Goal: Task Accomplishment & Management: Manage account settings

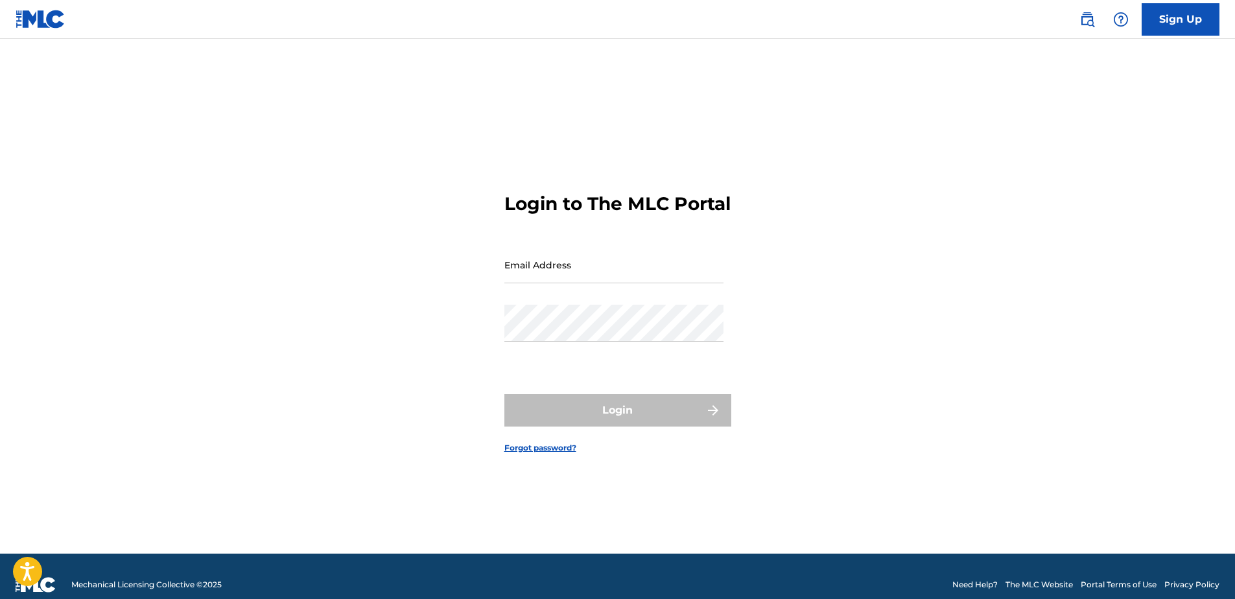
click at [639, 283] on input "Email Address" at bounding box center [613, 264] width 219 height 37
click at [622, 280] on input "Email Address" at bounding box center [613, 264] width 219 height 37
type input "[EMAIL_ADDRESS][DOMAIN_NAME]"
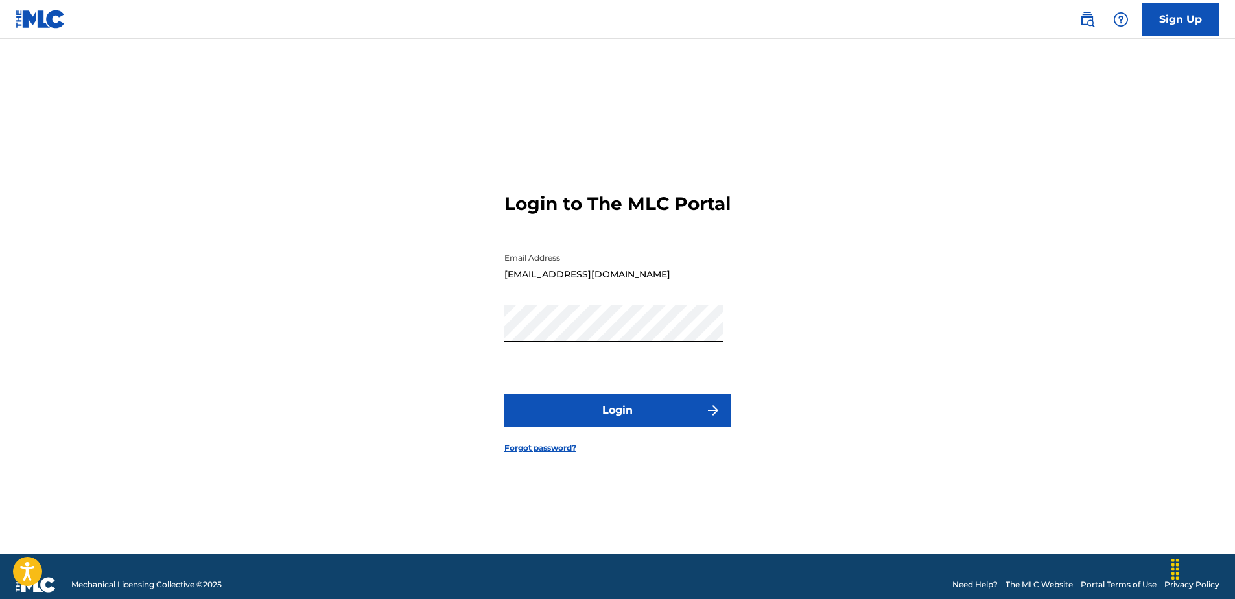
click at [638, 426] on button "Login" at bounding box center [617, 410] width 227 height 32
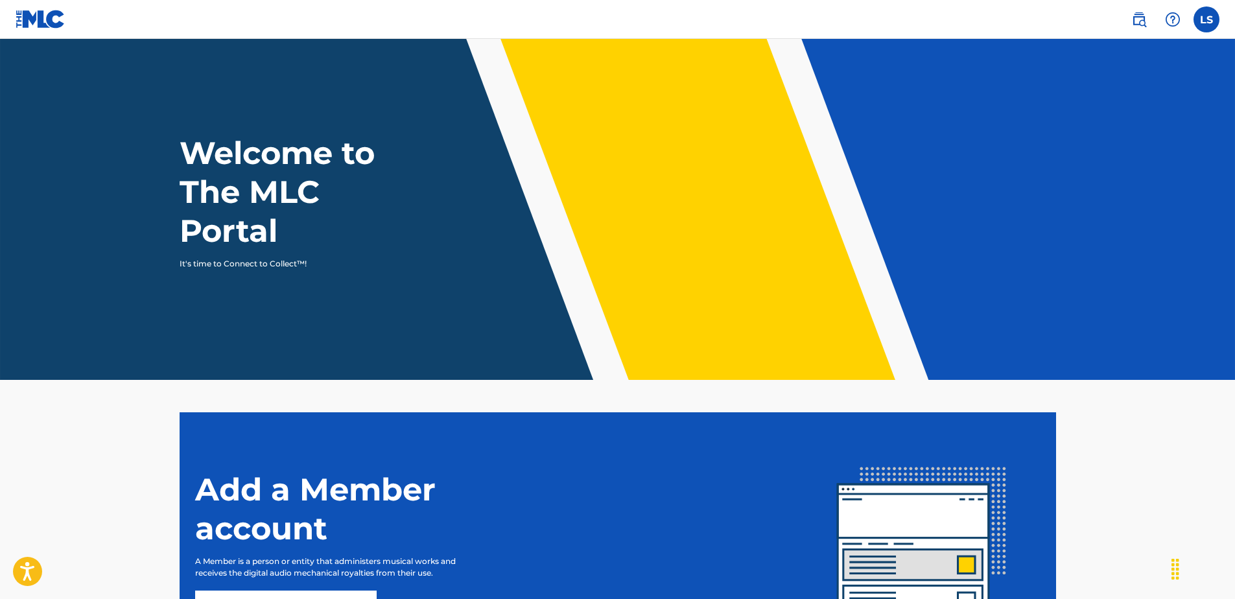
click at [1208, 17] on label at bounding box center [1206, 19] width 26 height 26
click at [1206, 19] on input "LS Lin Su linsu95@outlook.com Profile Log out" at bounding box center [1206, 19] width 0 height 0
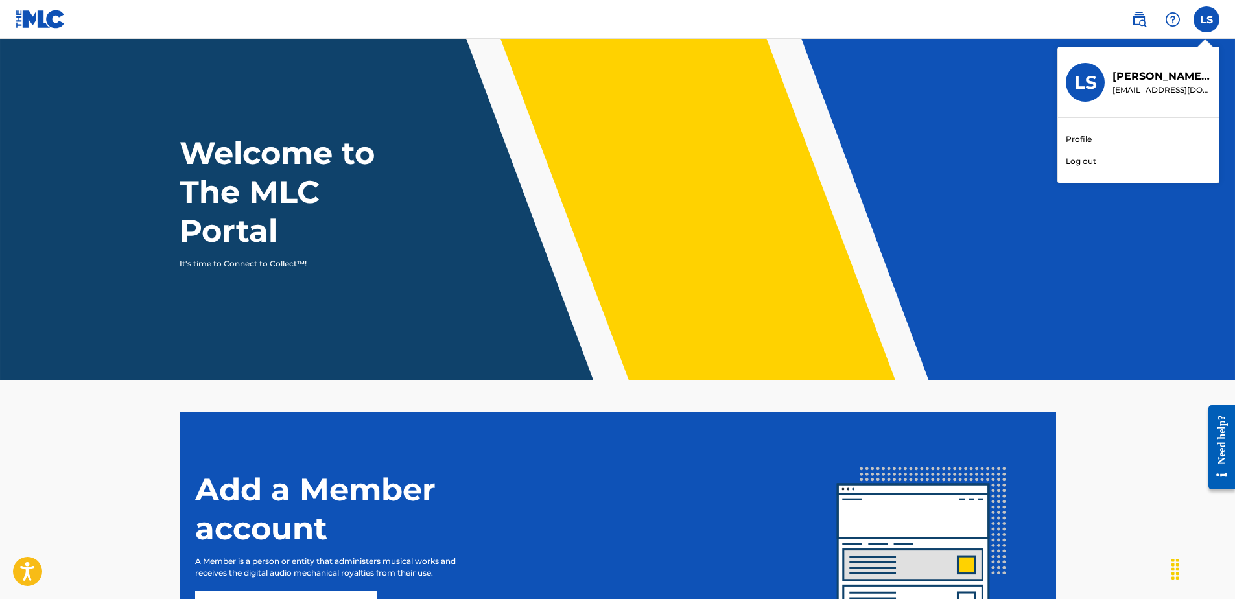
click at [1084, 136] on link "Profile" at bounding box center [1079, 140] width 26 height 12
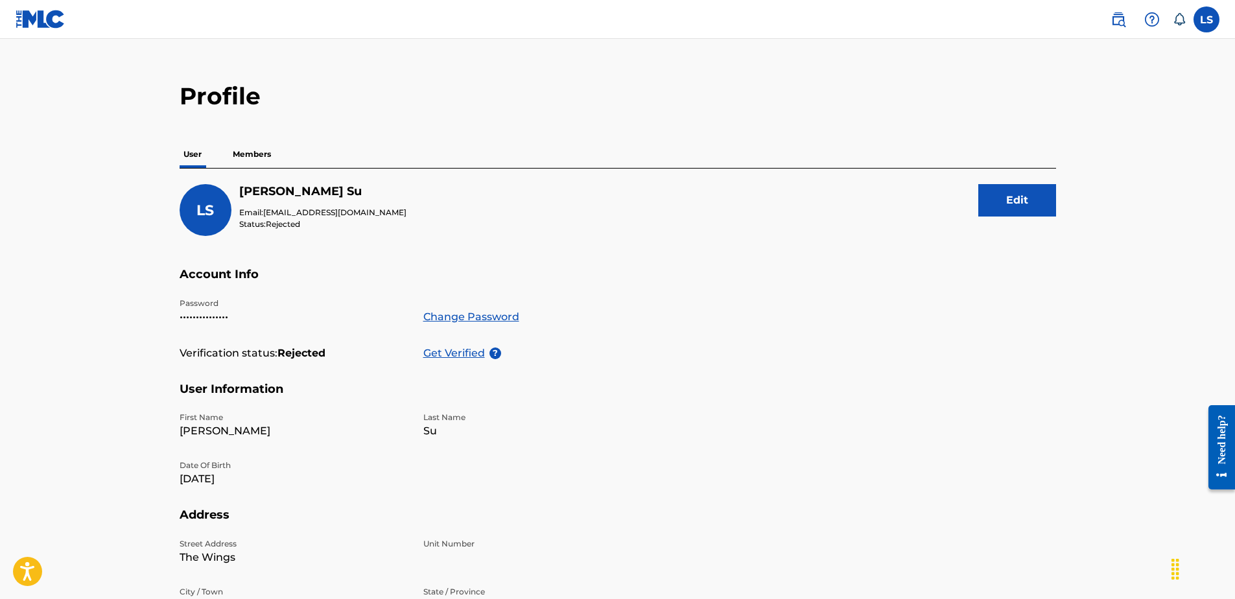
scroll to position [14, 0]
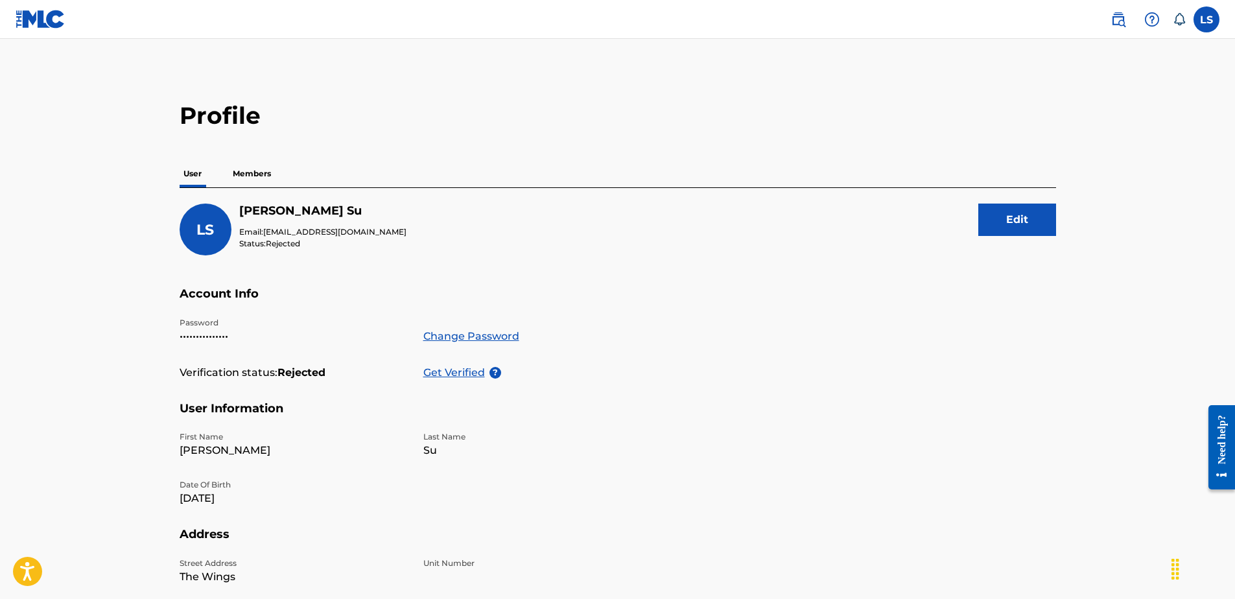
click at [458, 370] on p "Get Verified" at bounding box center [456, 373] width 66 height 16
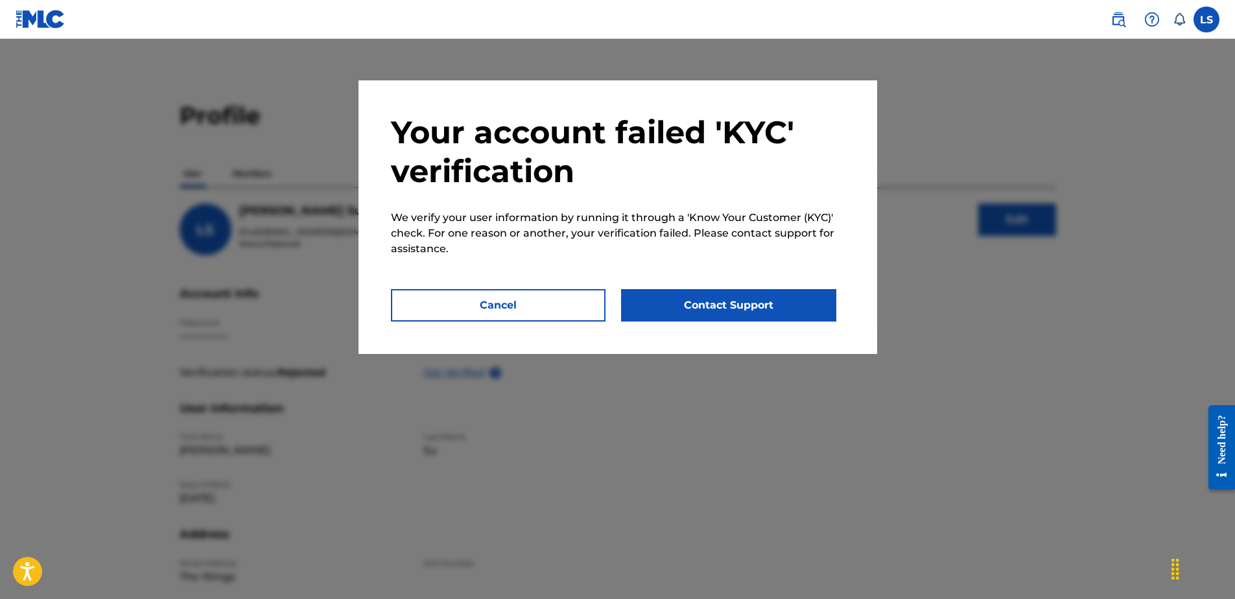
click at [749, 299] on button "Contact Support" at bounding box center [728, 305] width 215 height 32
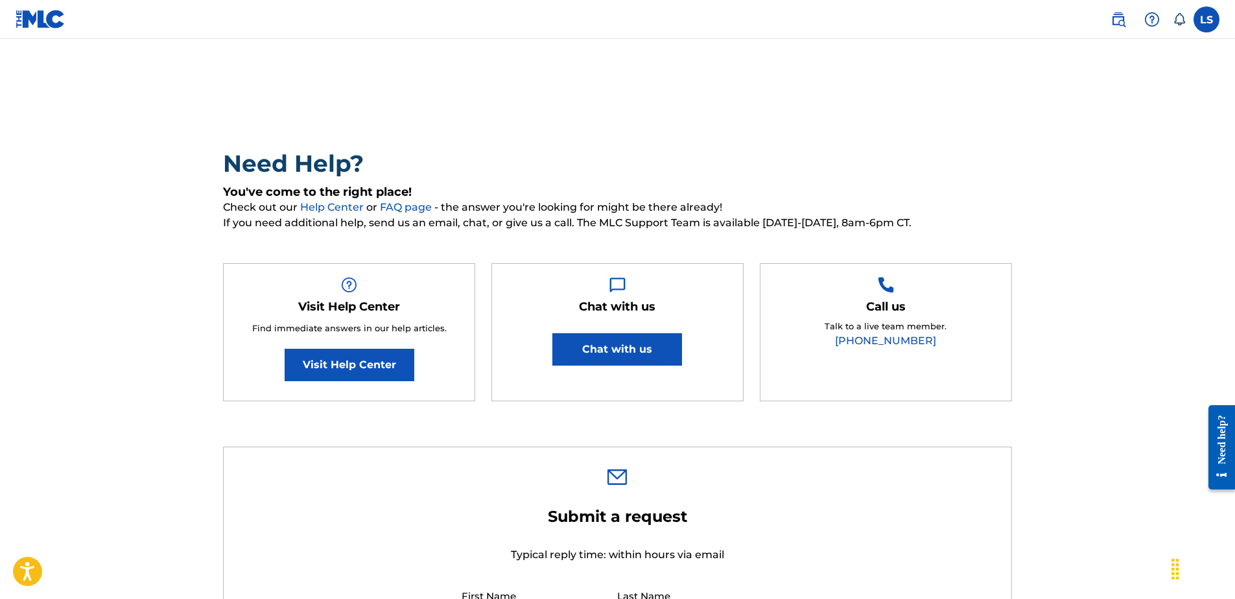
click at [624, 346] on button "Chat with us" at bounding box center [617, 349] width 130 height 32
